Goal: Communication & Community: Answer question/provide support

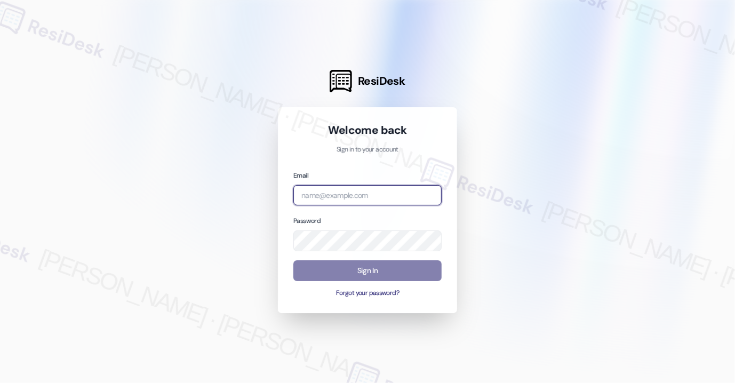
click at [351, 202] on input "email" at bounding box center [367, 195] width 148 height 21
click at [0, 383] on com-1password-button at bounding box center [0, 383] width 0 height 0
click at [378, 193] on input "email" at bounding box center [367, 195] width 148 height 21
type input "automated-surveys-tdc_management-[PERSON_NAME].[PERSON_NAME]@tdc_[DOMAIN_NAME]"
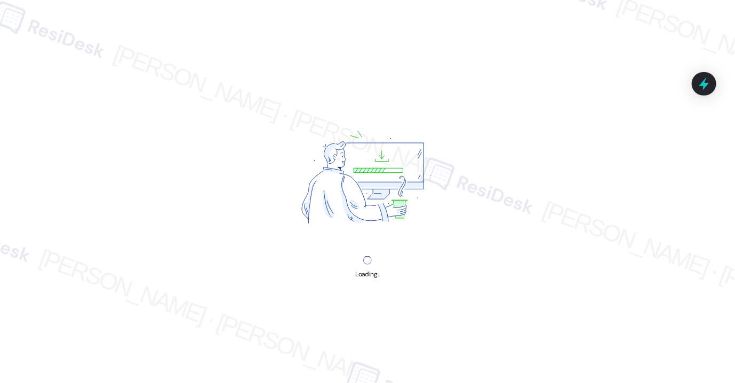
click at [704, 128] on div "Loading..." at bounding box center [367, 191] width 735 height 383
click at [709, 26] on div "Loading..." at bounding box center [367, 191] width 735 height 383
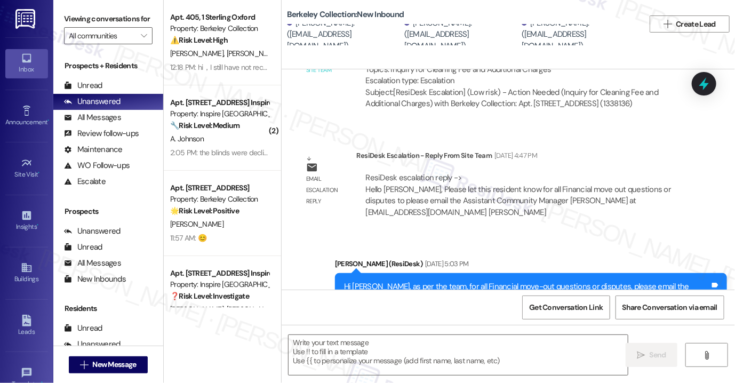
scroll to position [3597, 0]
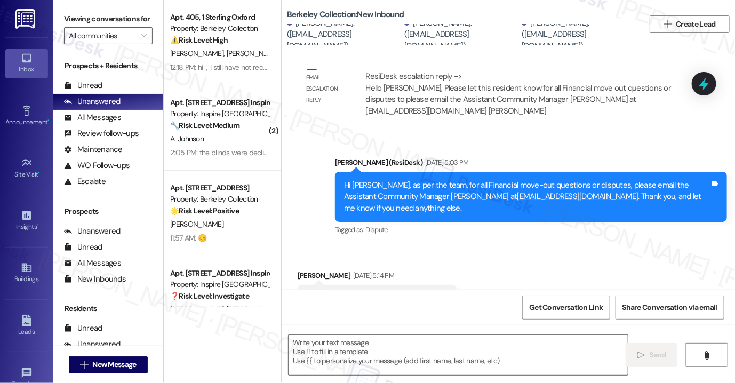
type textarea "Fetching suggested responses. Please feel free to read through the conversation…"
